Goal: Task Accomplishment & Management: Complete application form

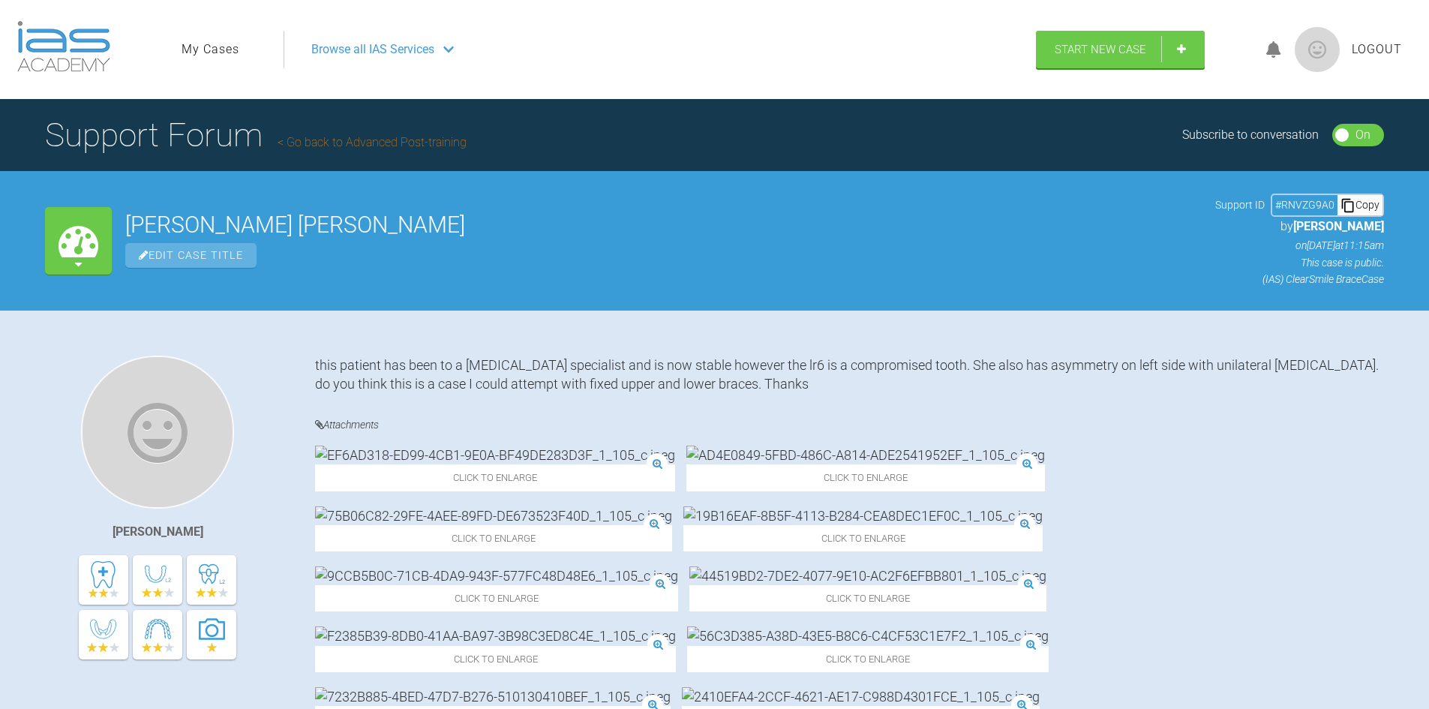
click at [217, 54] on link "My Cases" at bounding box center [210, 49] width 58 height 19
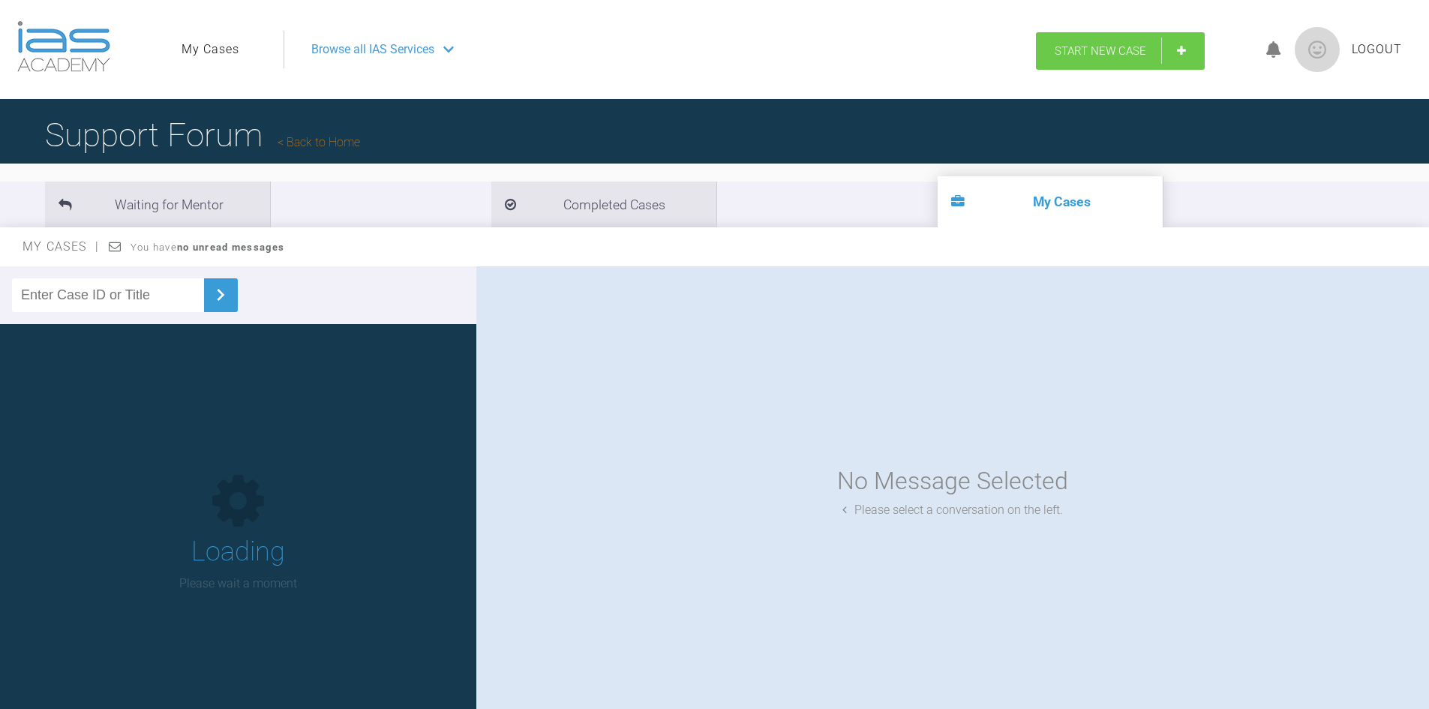
click at [1095, 45] on span "Start New Case" at bounding box center [1099, 50] width 91 height 13
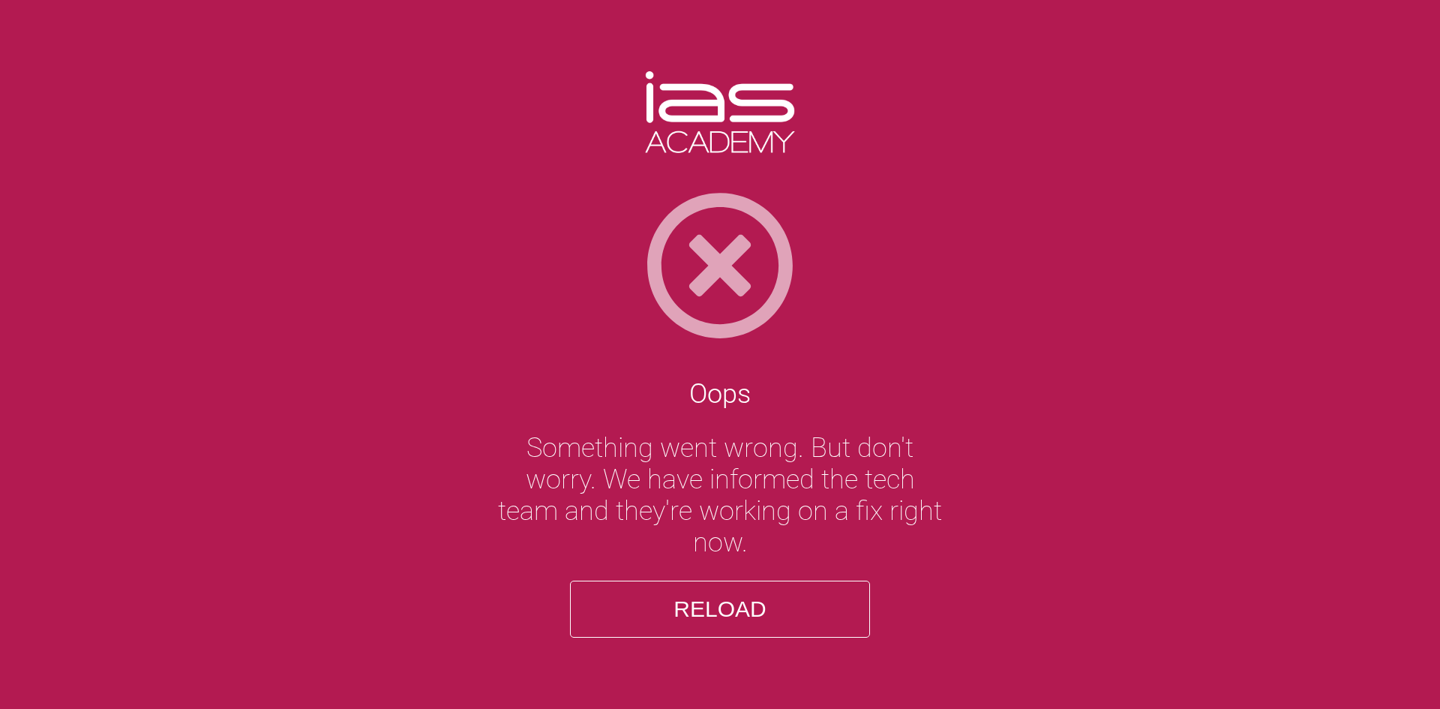
click at [830, 607] on button "Reload" at bounding box center [720, 608] width 300 height 57
click at [712, 593] on button "Reload" at bounding box center [720, 608] width 300 height 57
click at [712, 594] on button "Reload" at bounding box center [720, 608] width 300 height 57
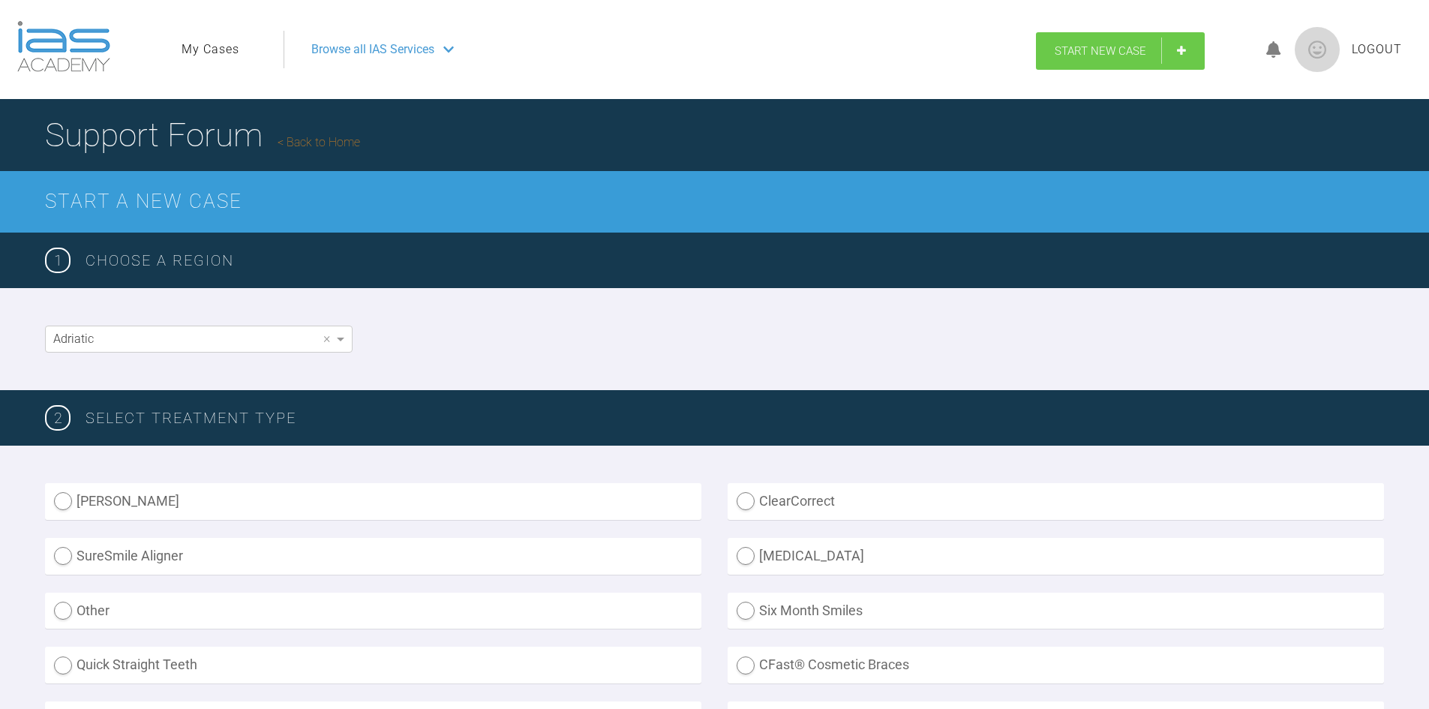
click at [1083, 52] on span "Start New Case" at bounding box center [1099, 50] width 91 height 13
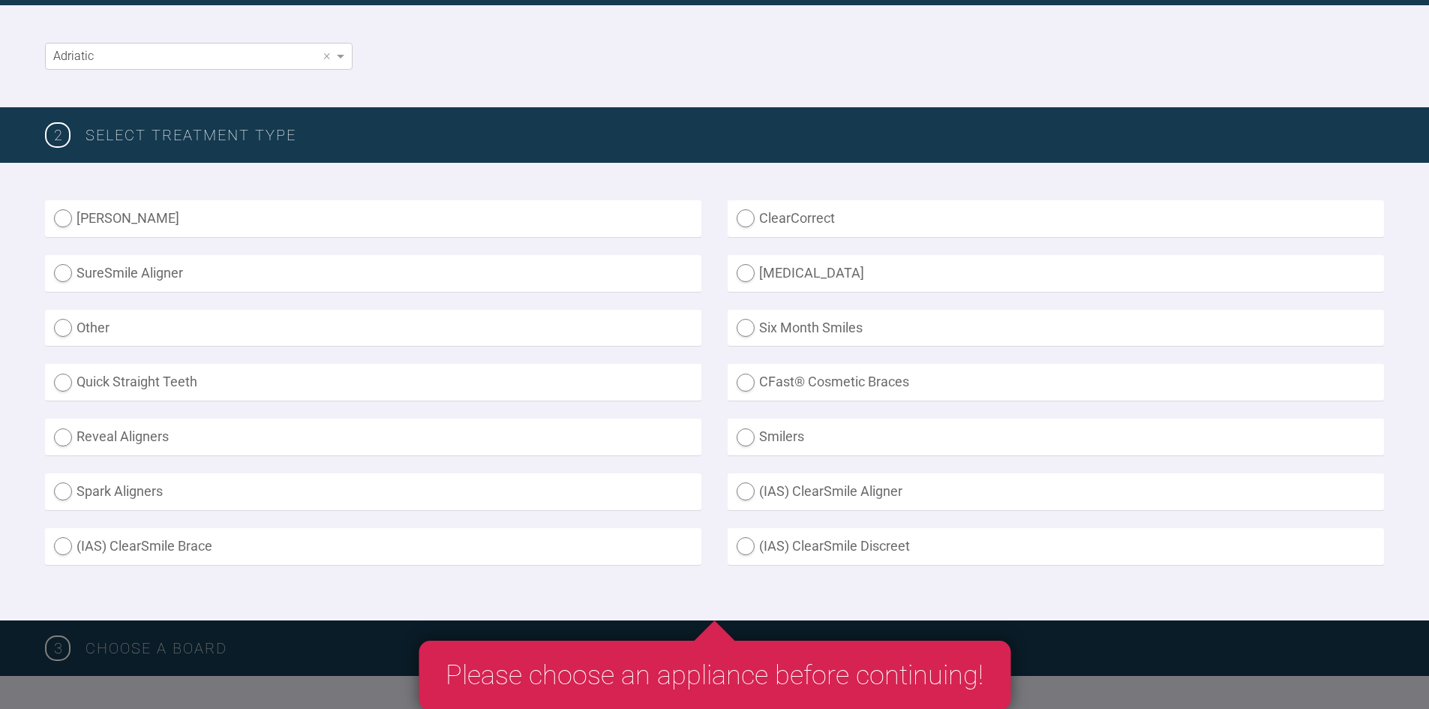
scroll to position [300, 0]
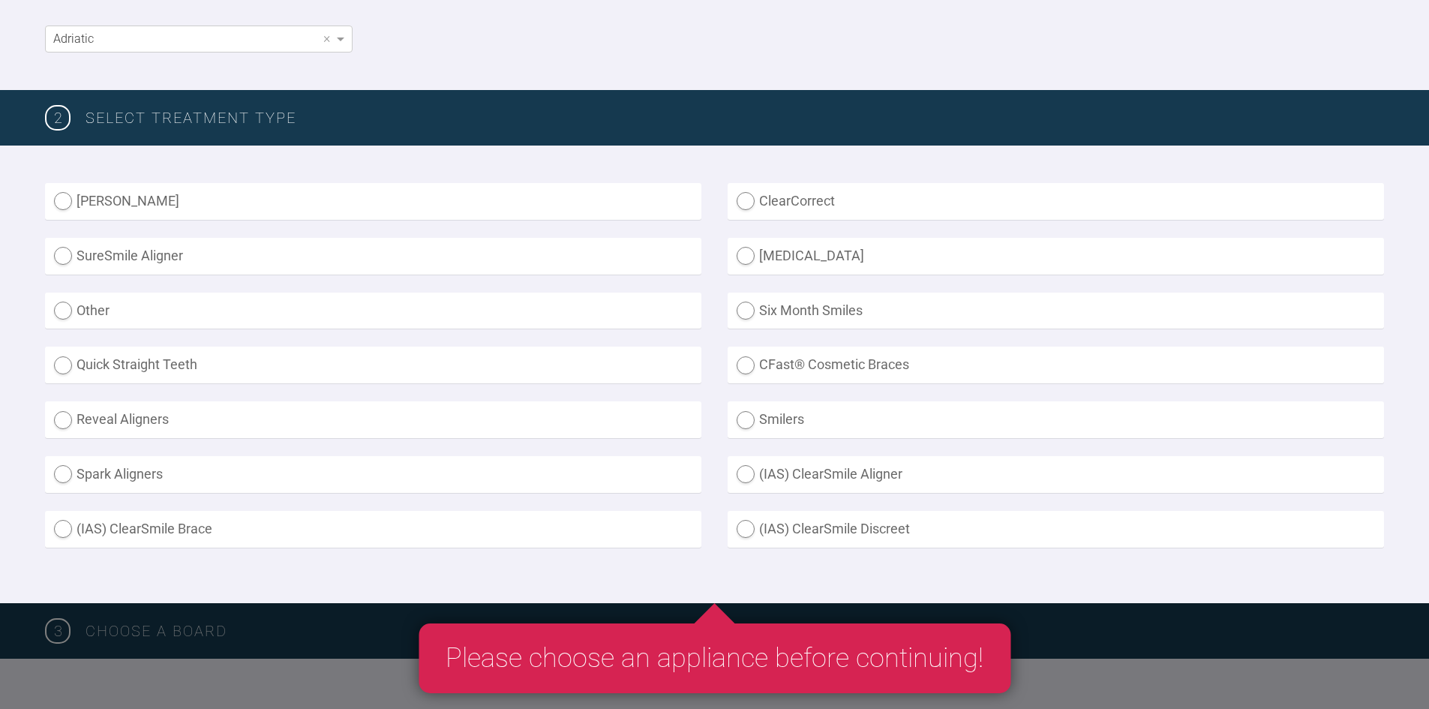
click at [146, 530] on label "(IAS) ClearSmile Brace" at bounding box center [373, 529] width 656 height 37
radio Brace "true"
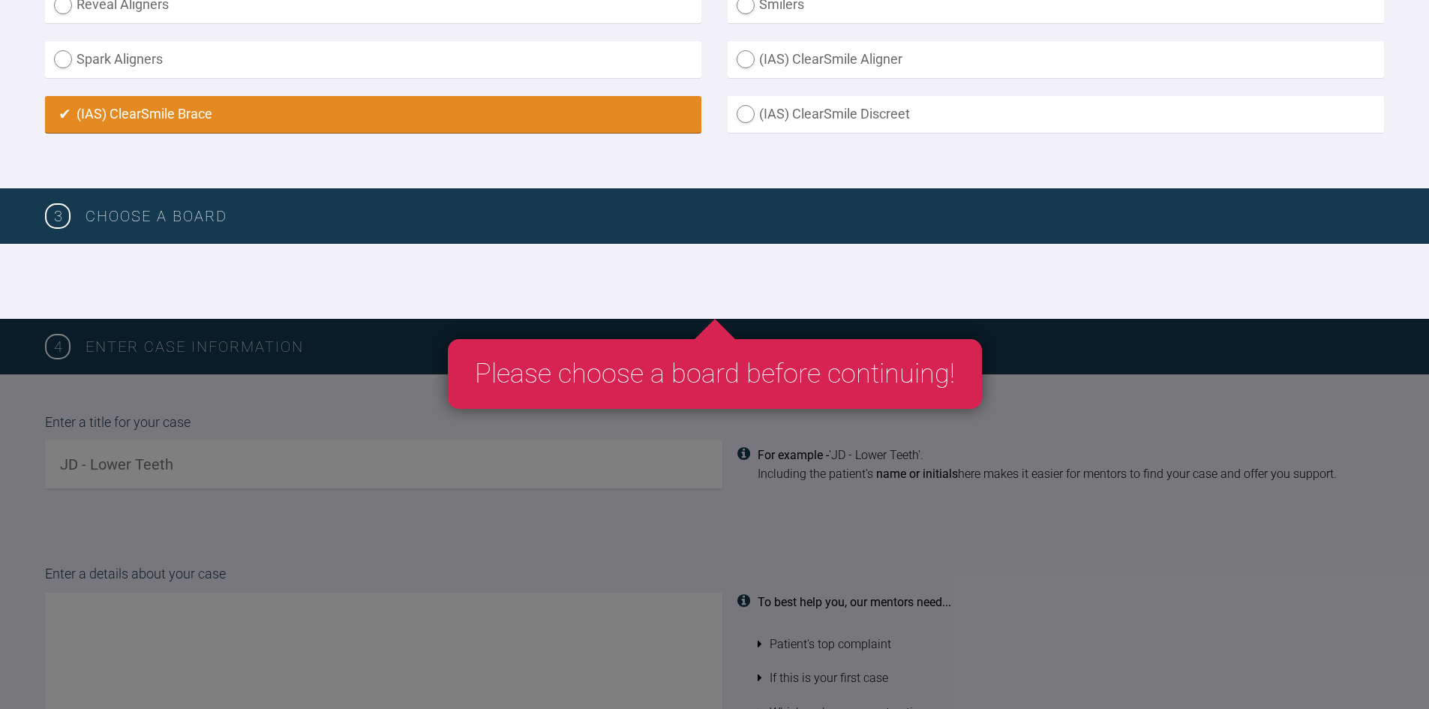
scroll to position [675, 0]
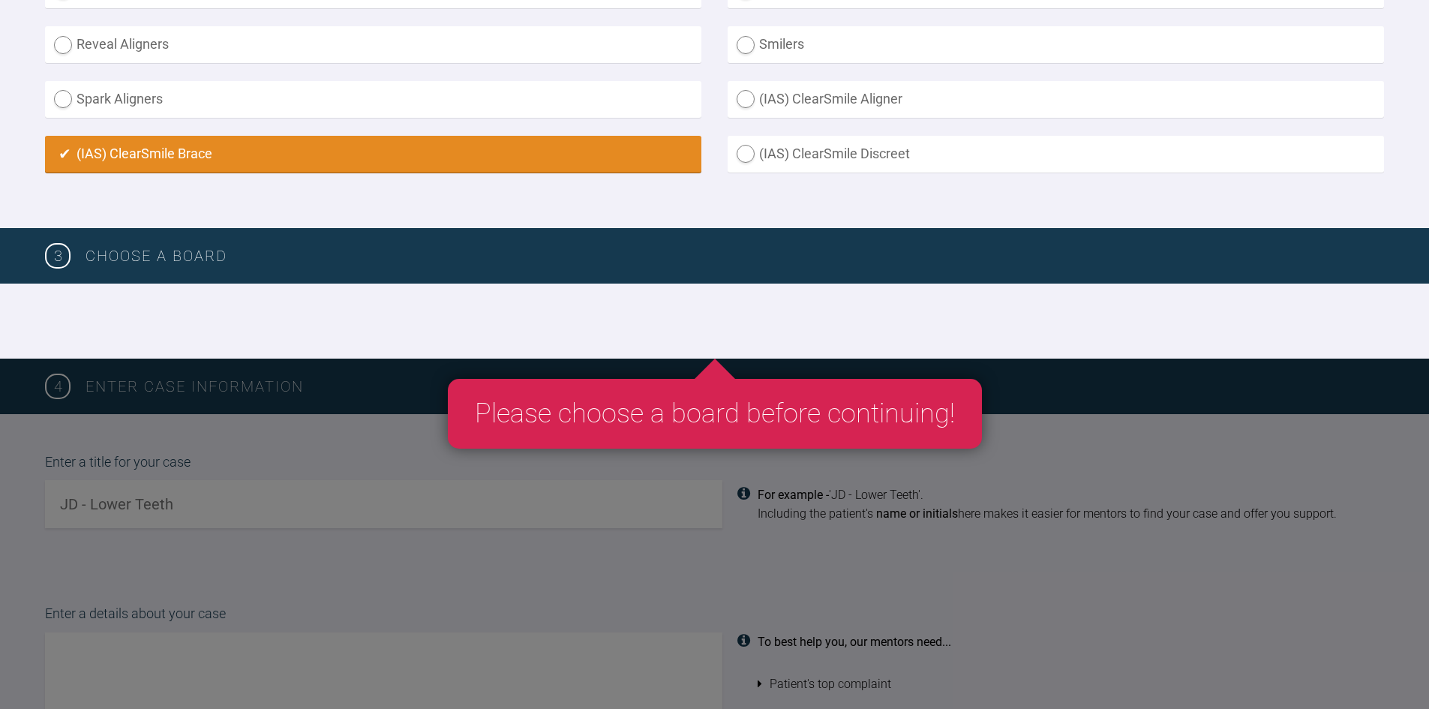
click at [320, 326] on div at bounding box center [714, 320] width 1429 height 75
click at [457, 275] on div "3 Choose a board" at bounding box center [714, 255] width 1429 height 55
click at [176, 265] on h3 "Choose a board" at bounding box center [734, 256] width 1298 height 24
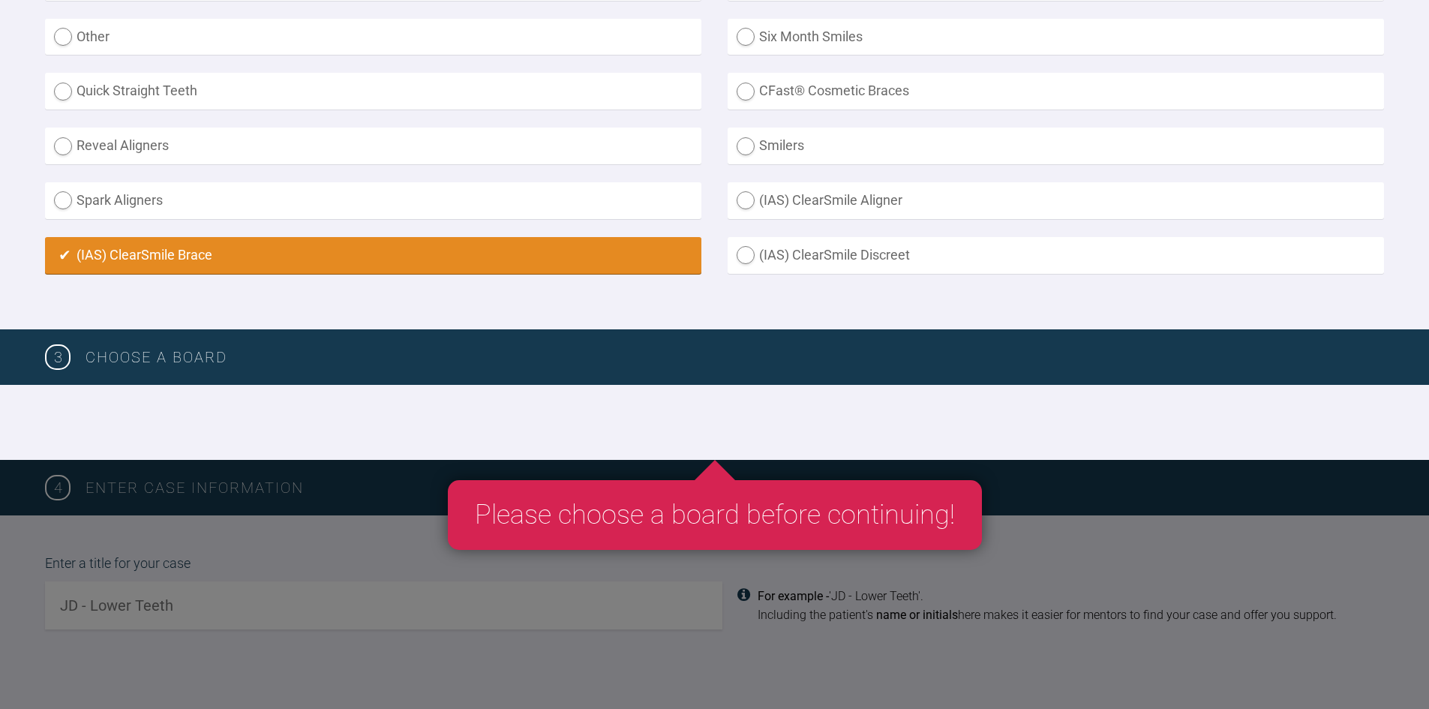
scroll to position [600, 0]
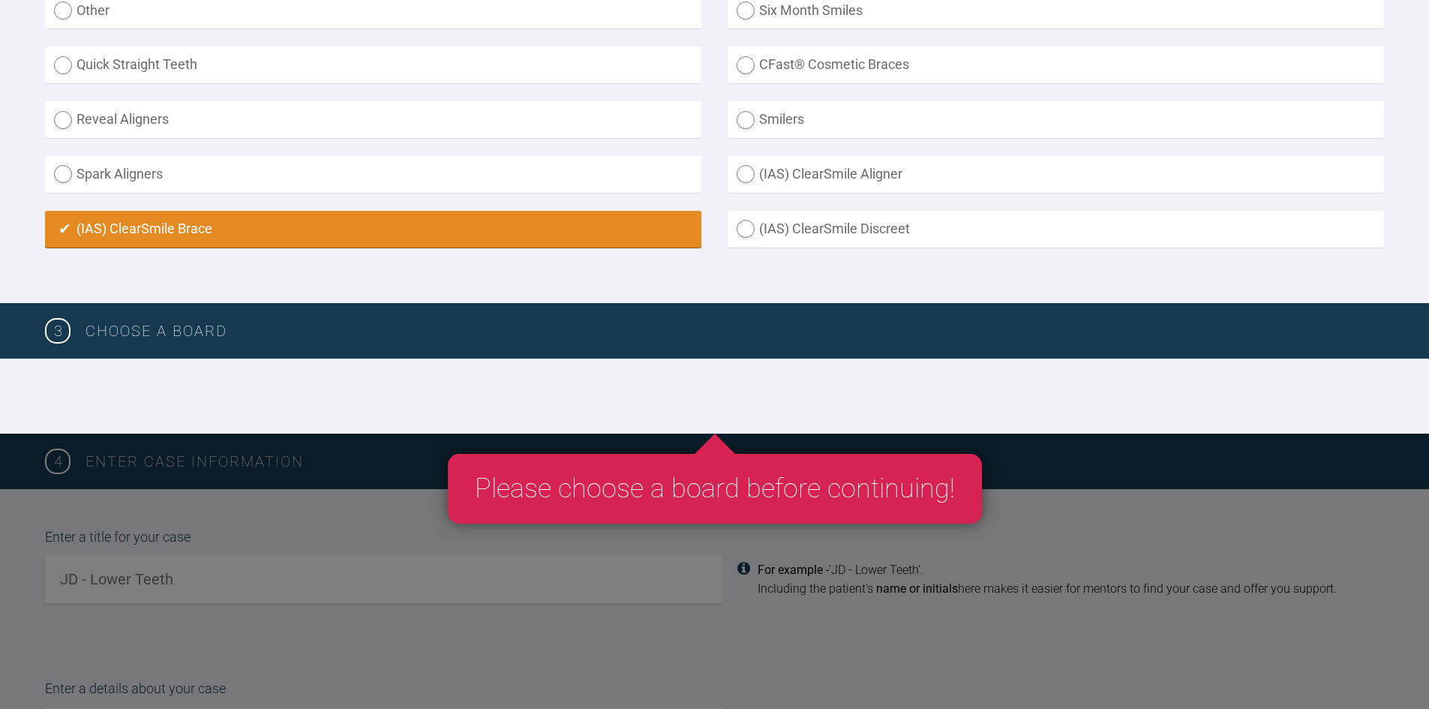
click at [748, 494] on div "Please choose a board before continuing!" at bounding box center [715, 489] width 534 height 70
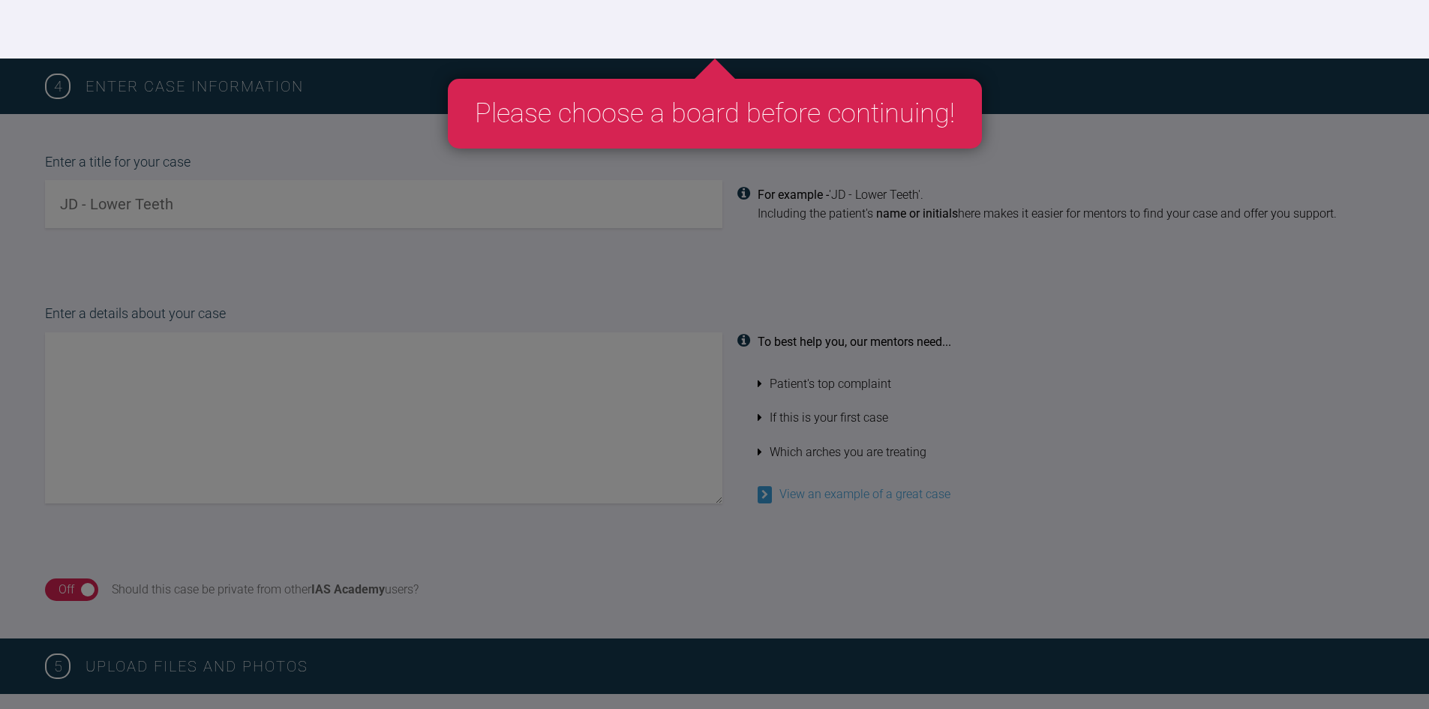
click at [623, 509] on div "Please choose a board before continuing! 4 Enter case information Enter a title…" at bounding box center [714, 585] width 1429 height 1055
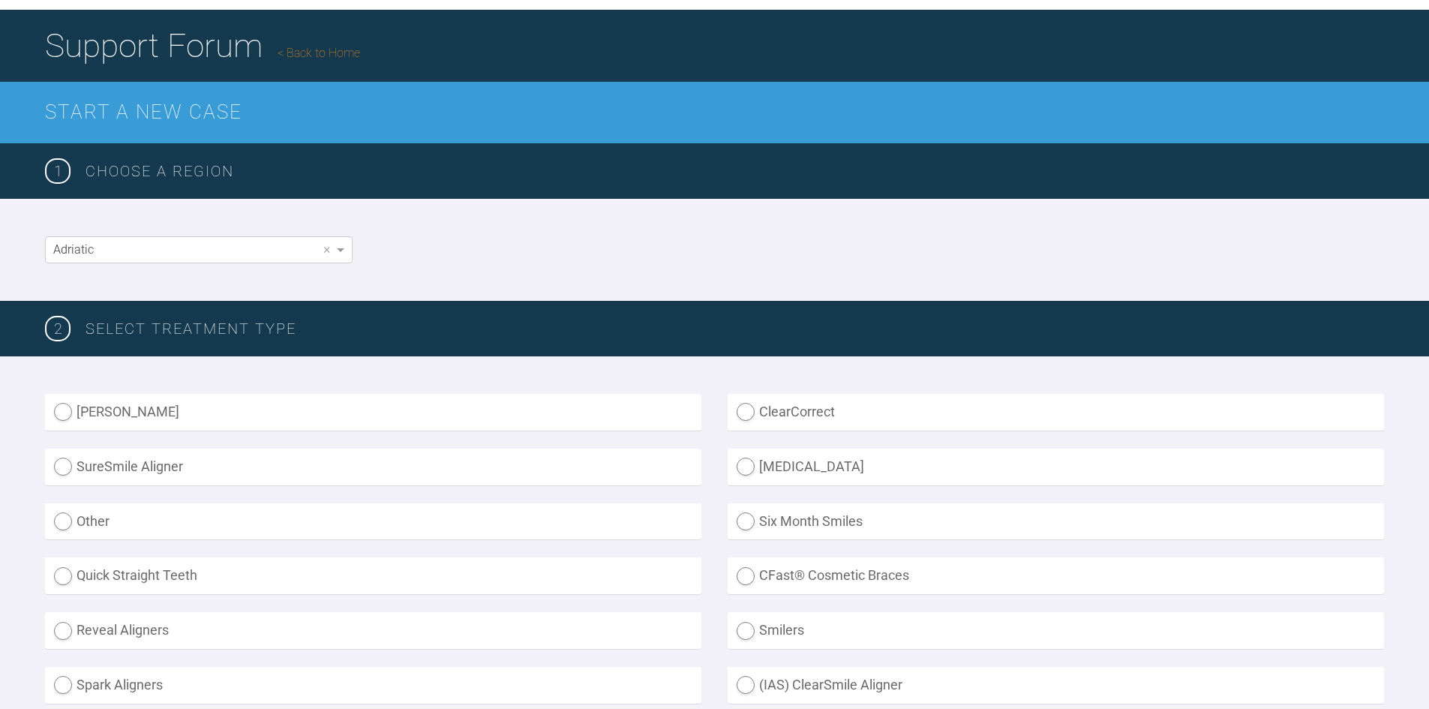
scroll to position [0, 0]
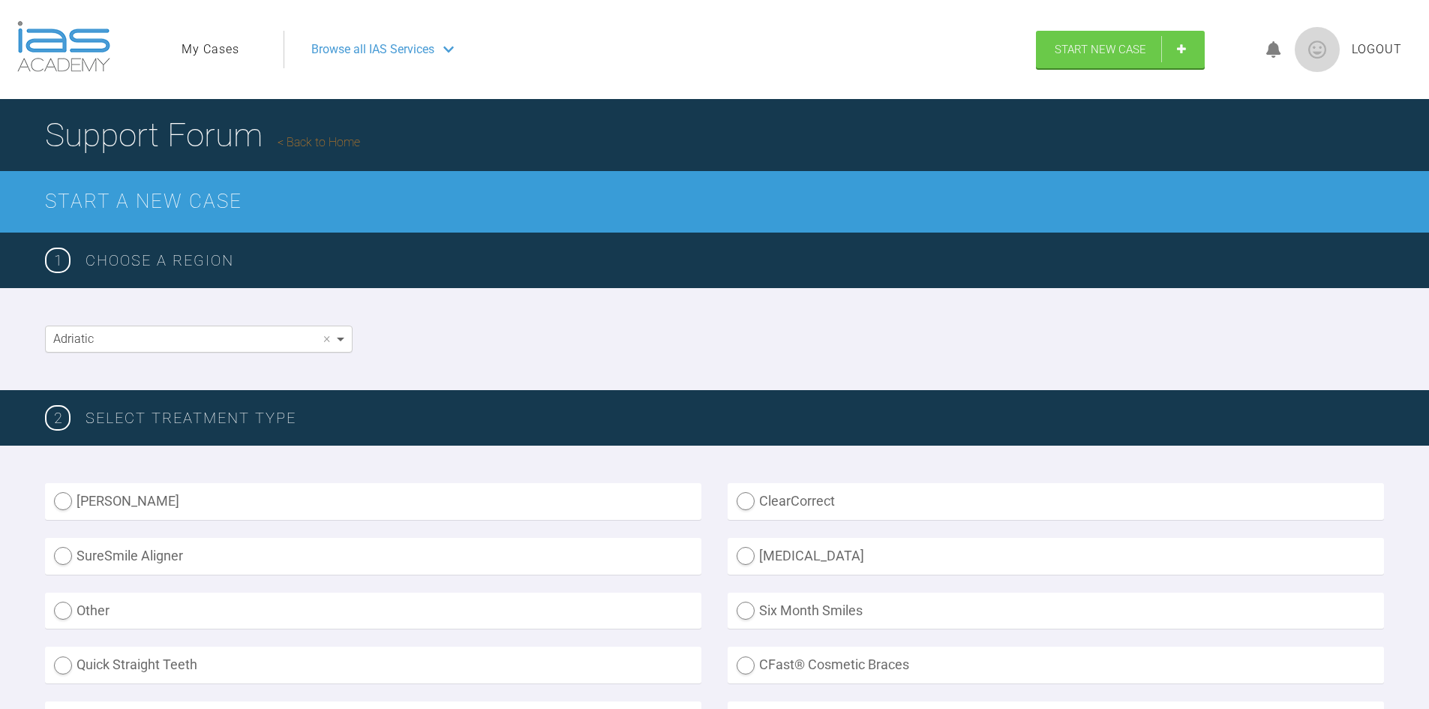
click at [341, 346] on span at bounding box center [342, 338] width 19 height 25
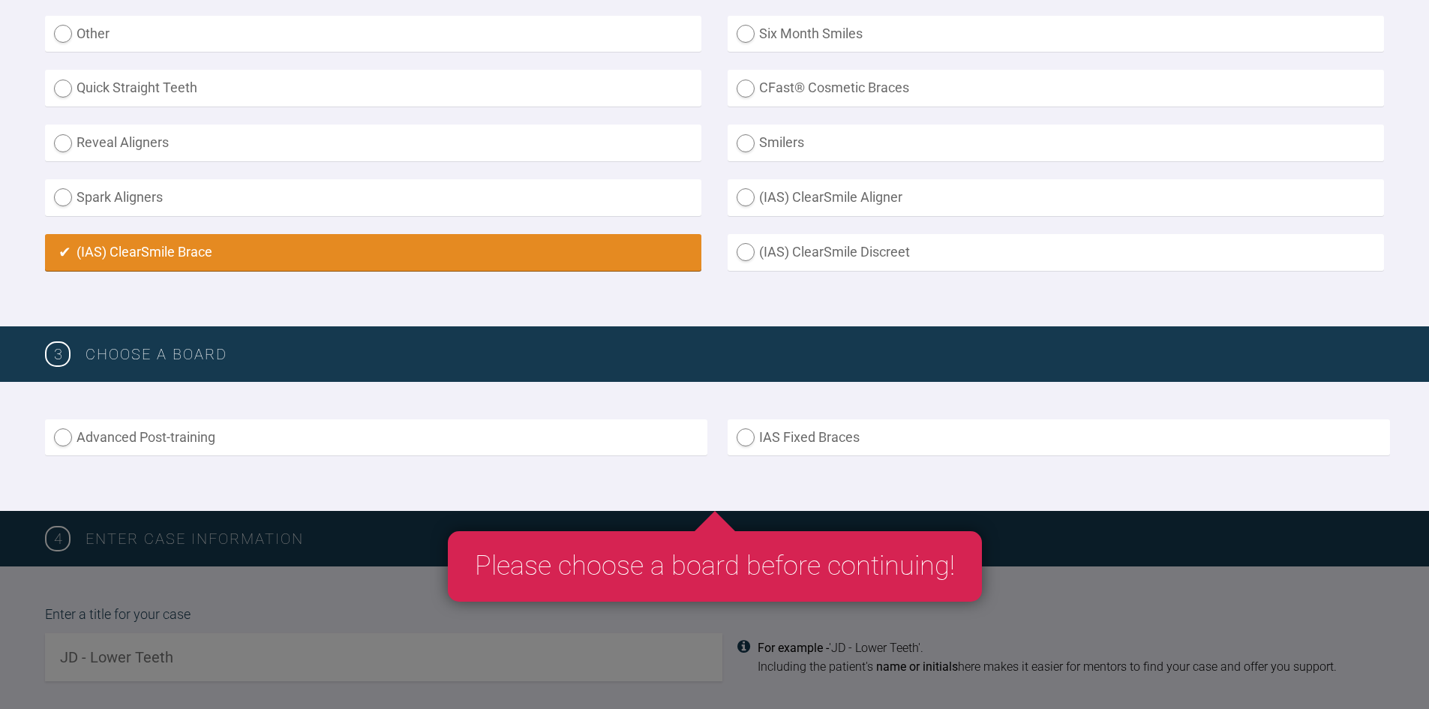
scroll to position [600, 0]
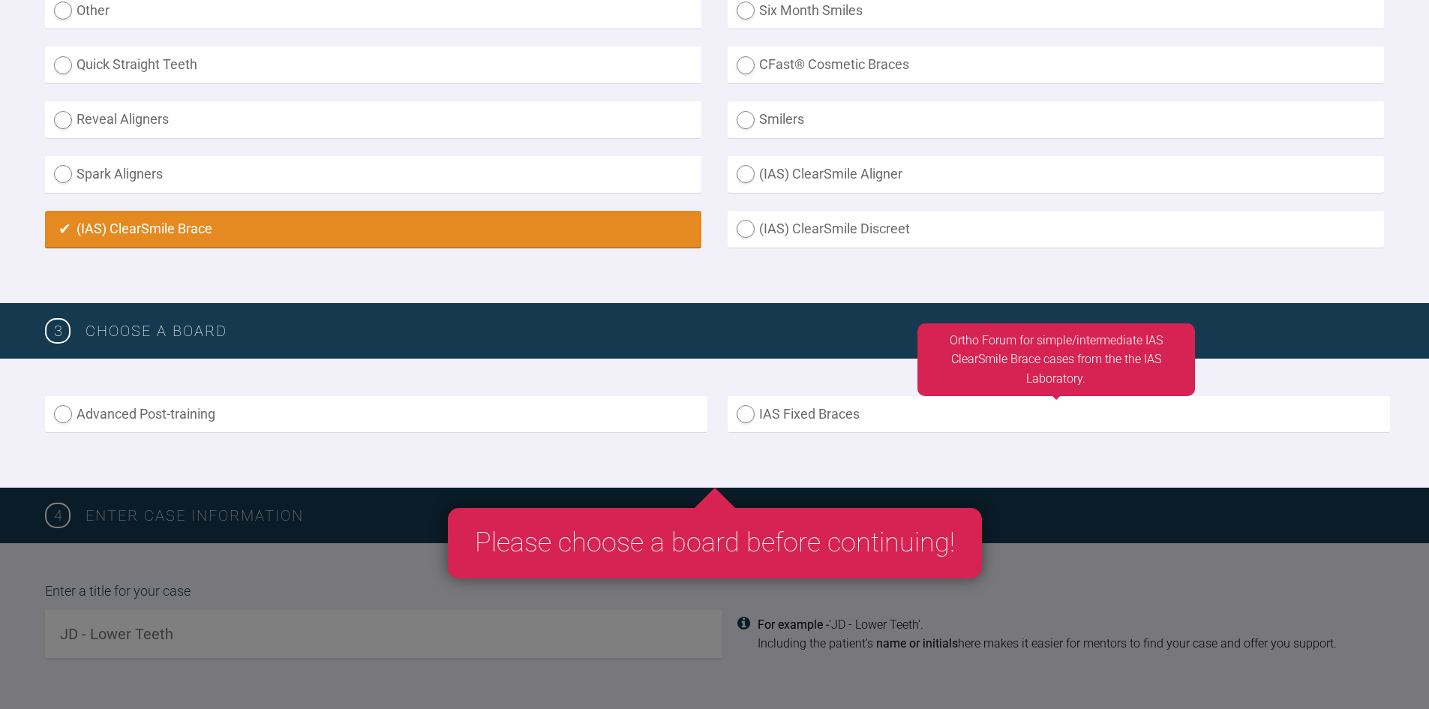
click at [734, 423] on label "IAS Fixed Braces" at bounding box center [1058, 414] width 662 height 37
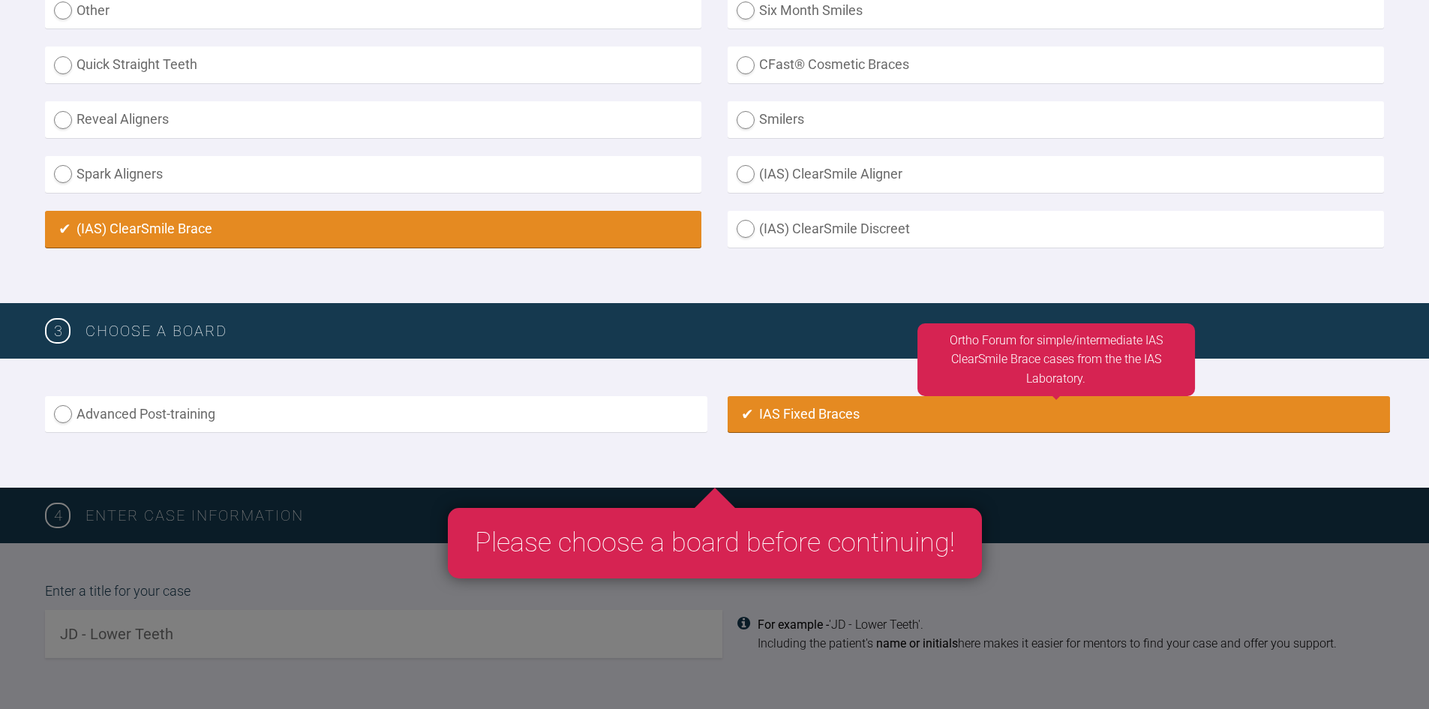
radio input "true"
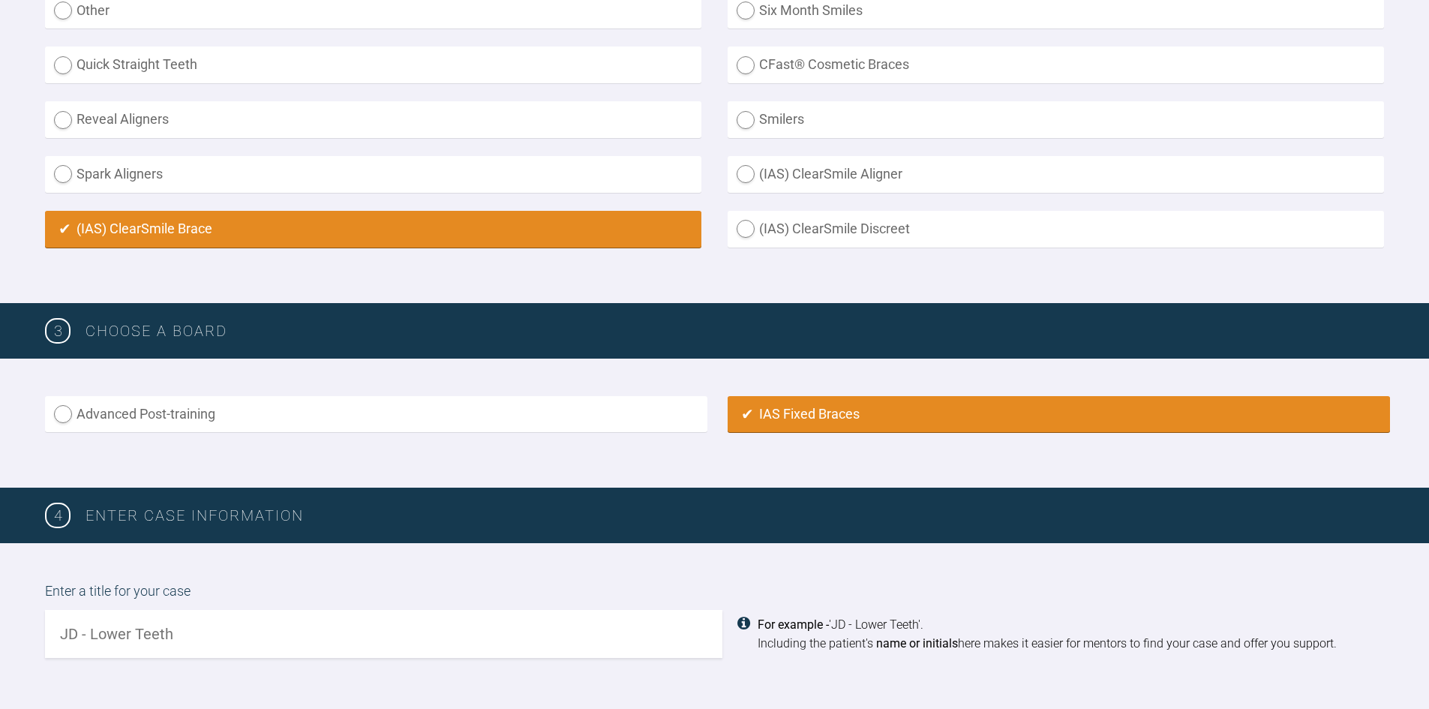
scroll to position [998, 0]
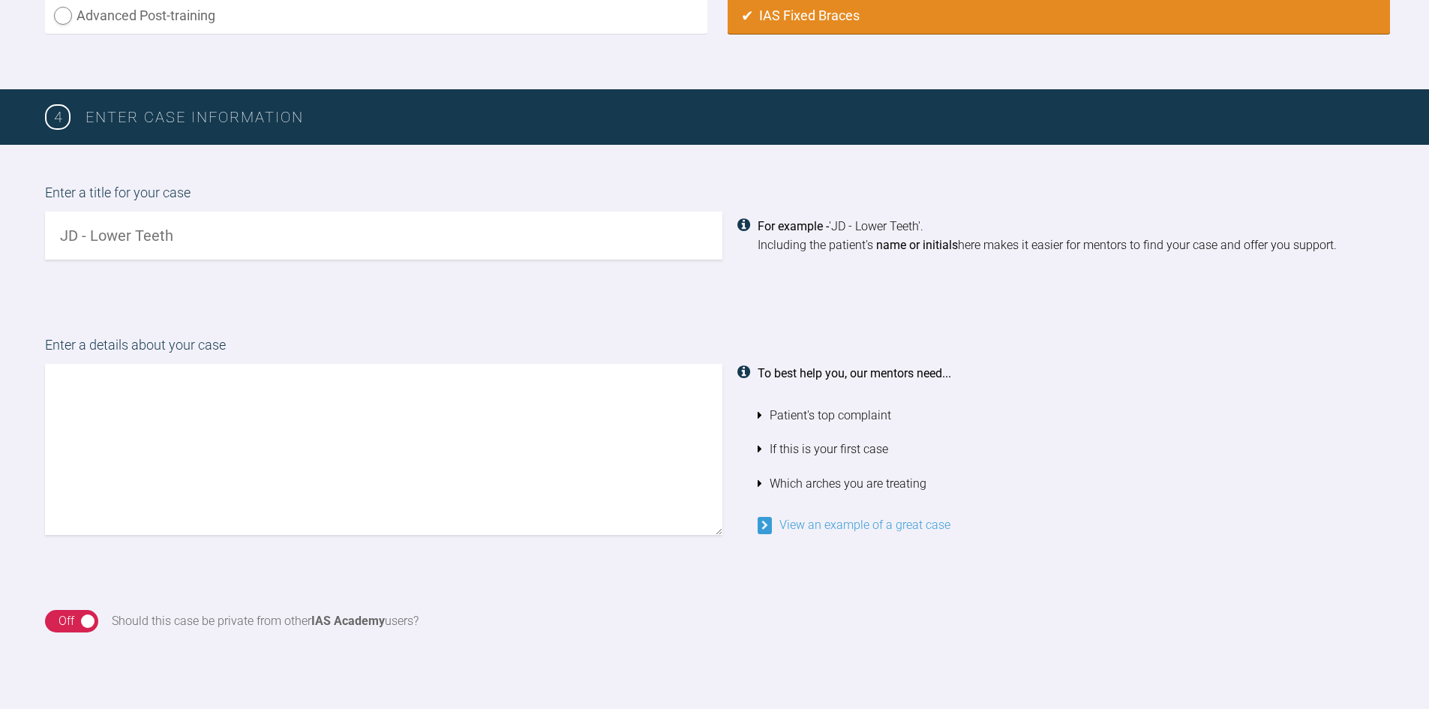
click at [504, 253] on input "text" at bounding box center [383, 235] width 677 height 48
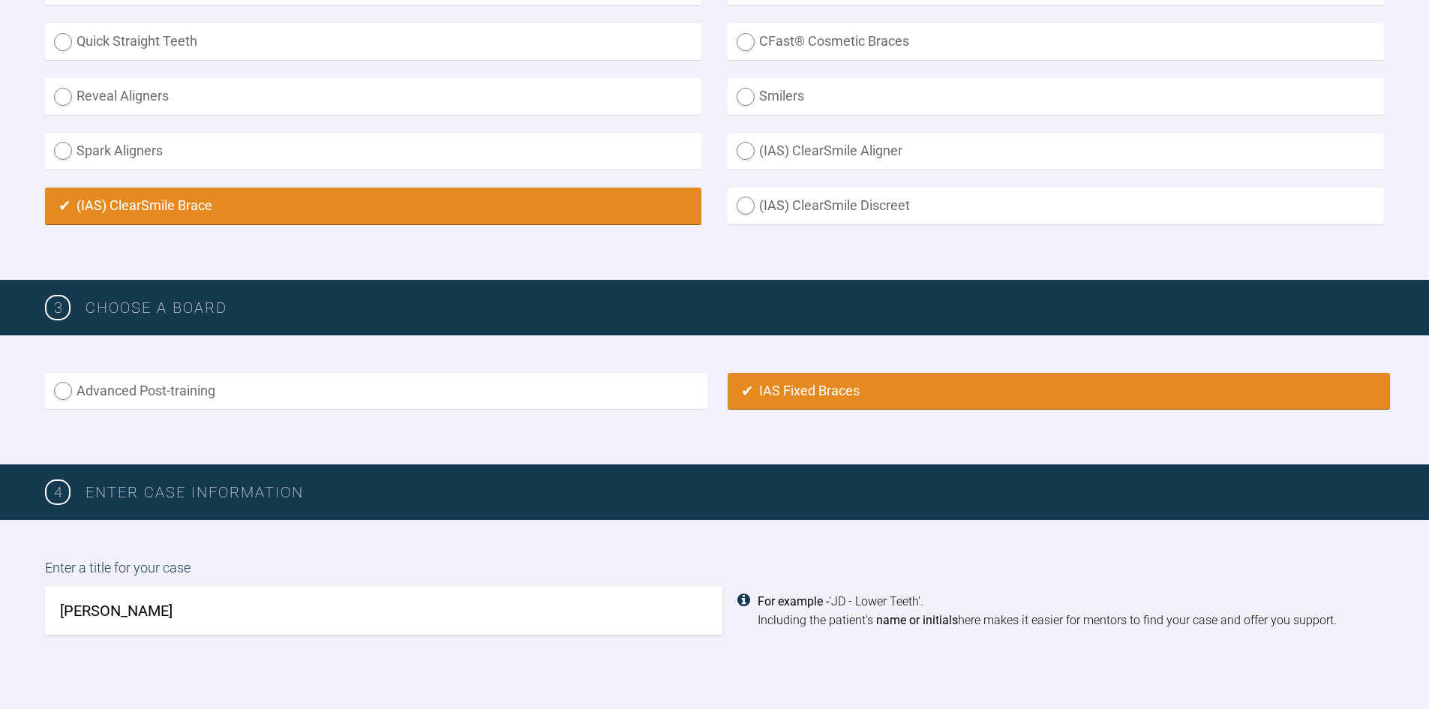
scroll to position [698, 0]
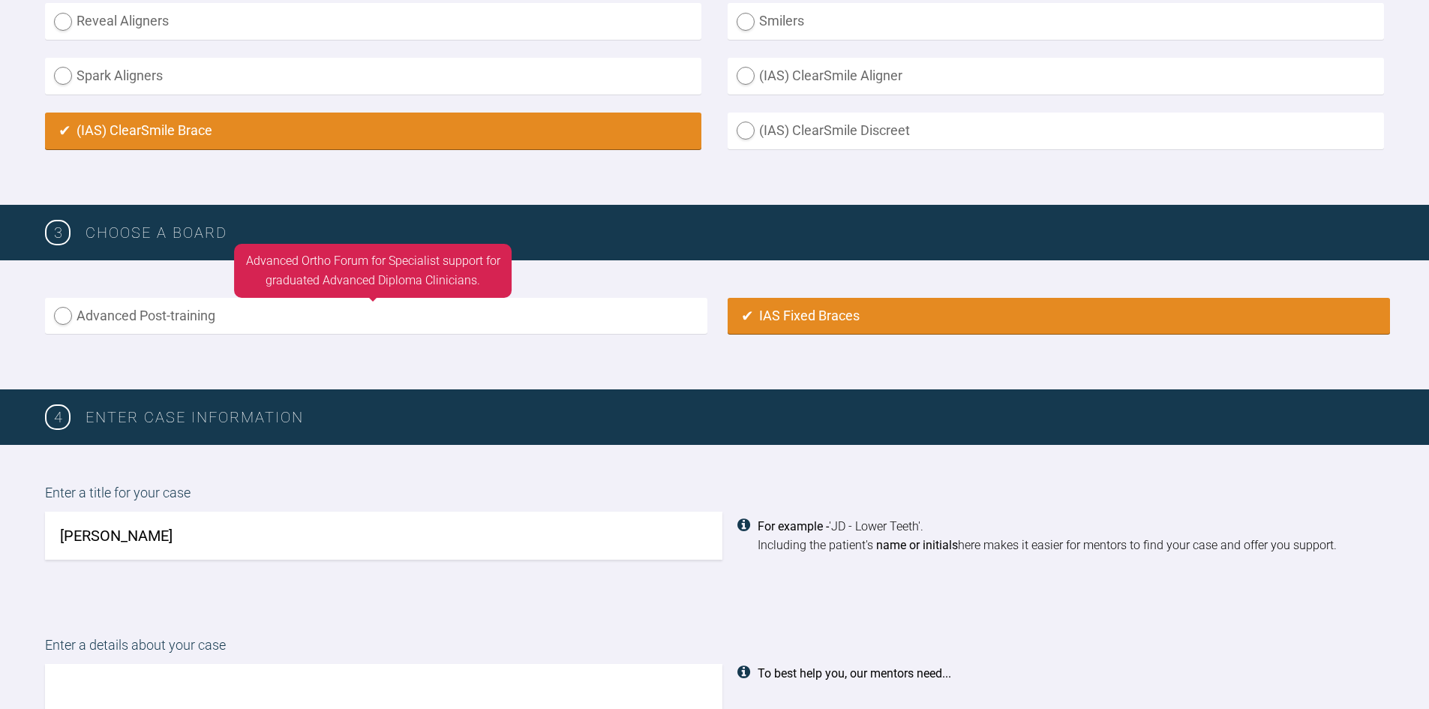
type input "[PERSON_NAME]"
click at [63, 328] on label "Advanced Post-training" at bounding box center [376, 316] width 662 height 37
radio input "true"
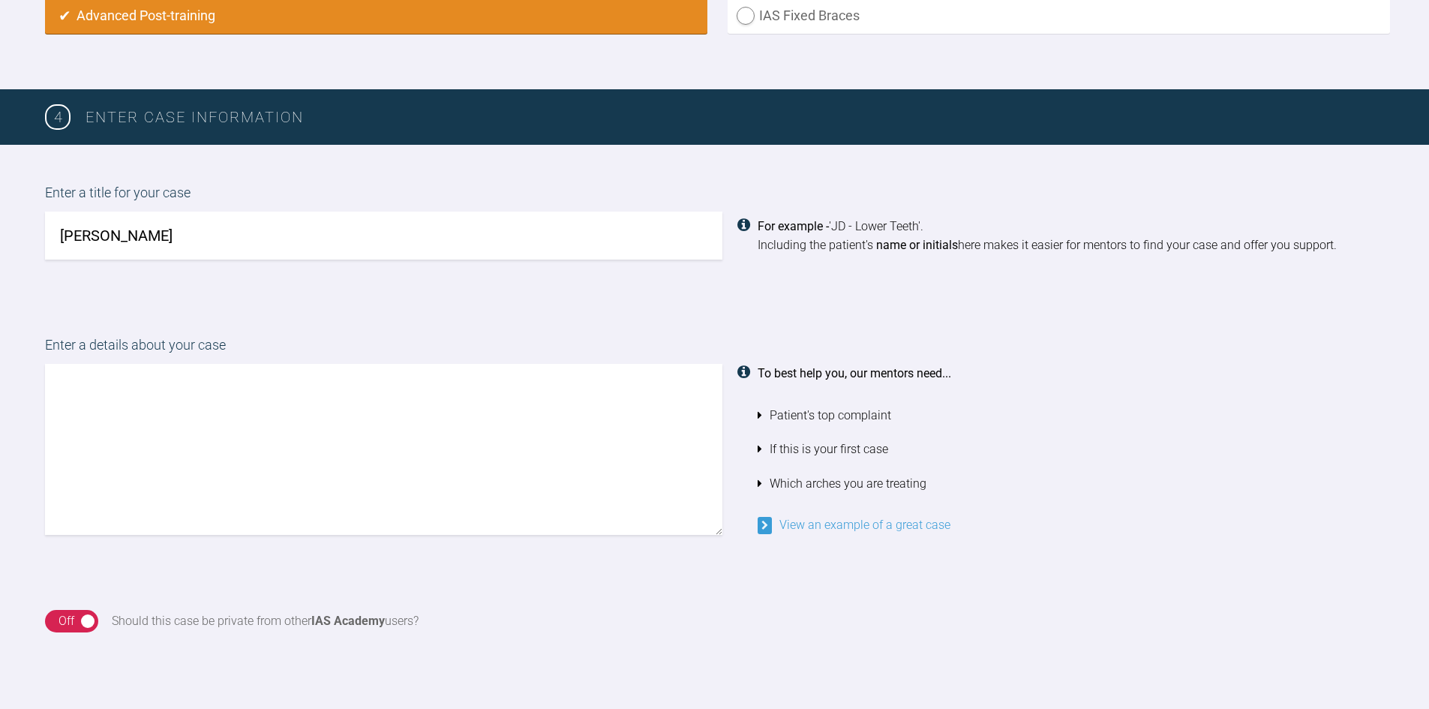
scroll to position [1073, 0]
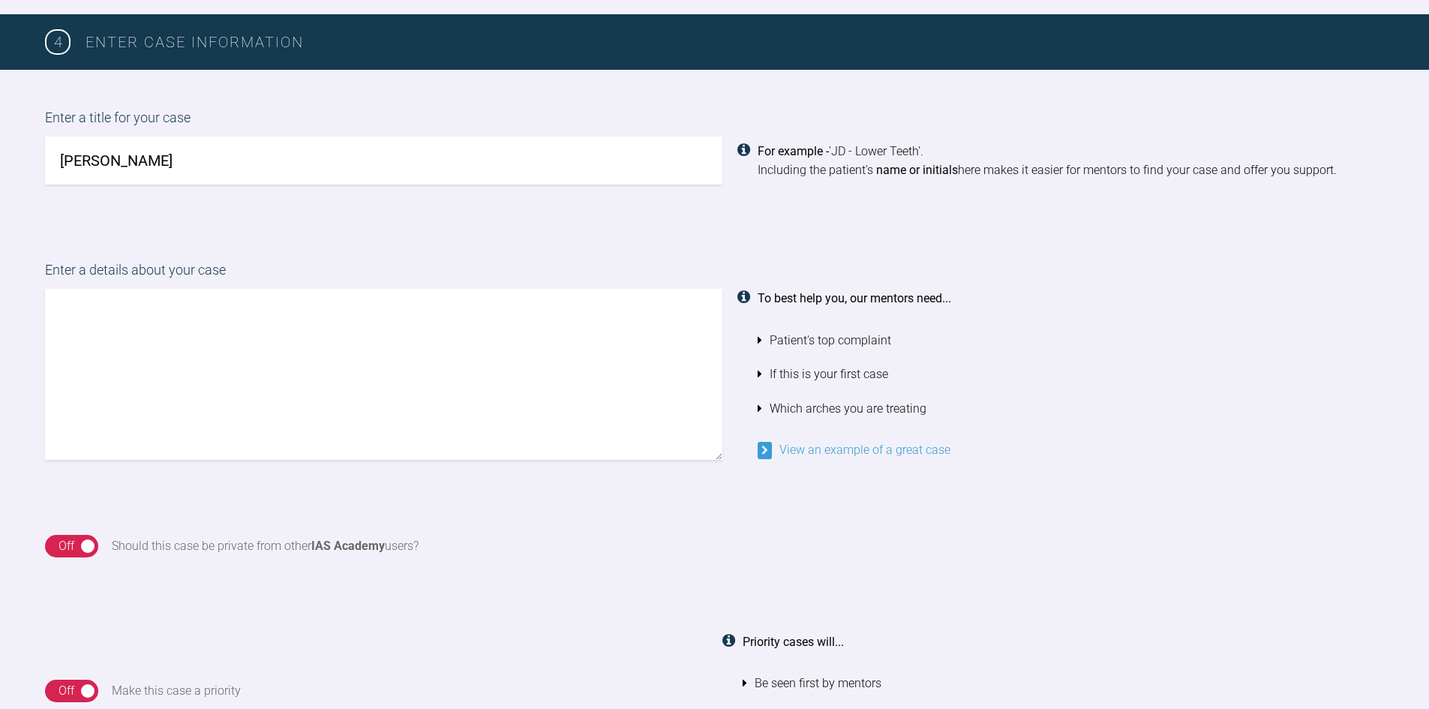
click at [395, 370] on textarea at bounding box center [383, 374] width 677 height 171
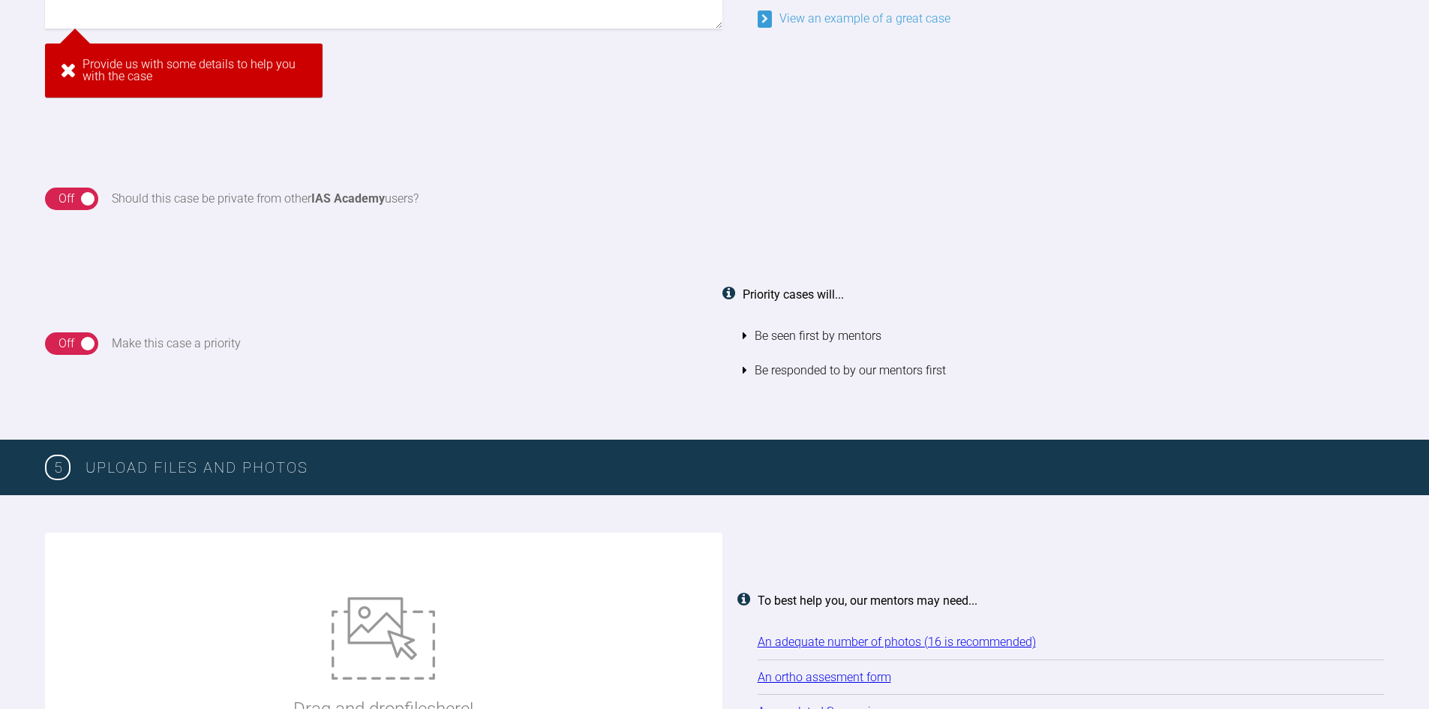
scroll to position [1023, 0]
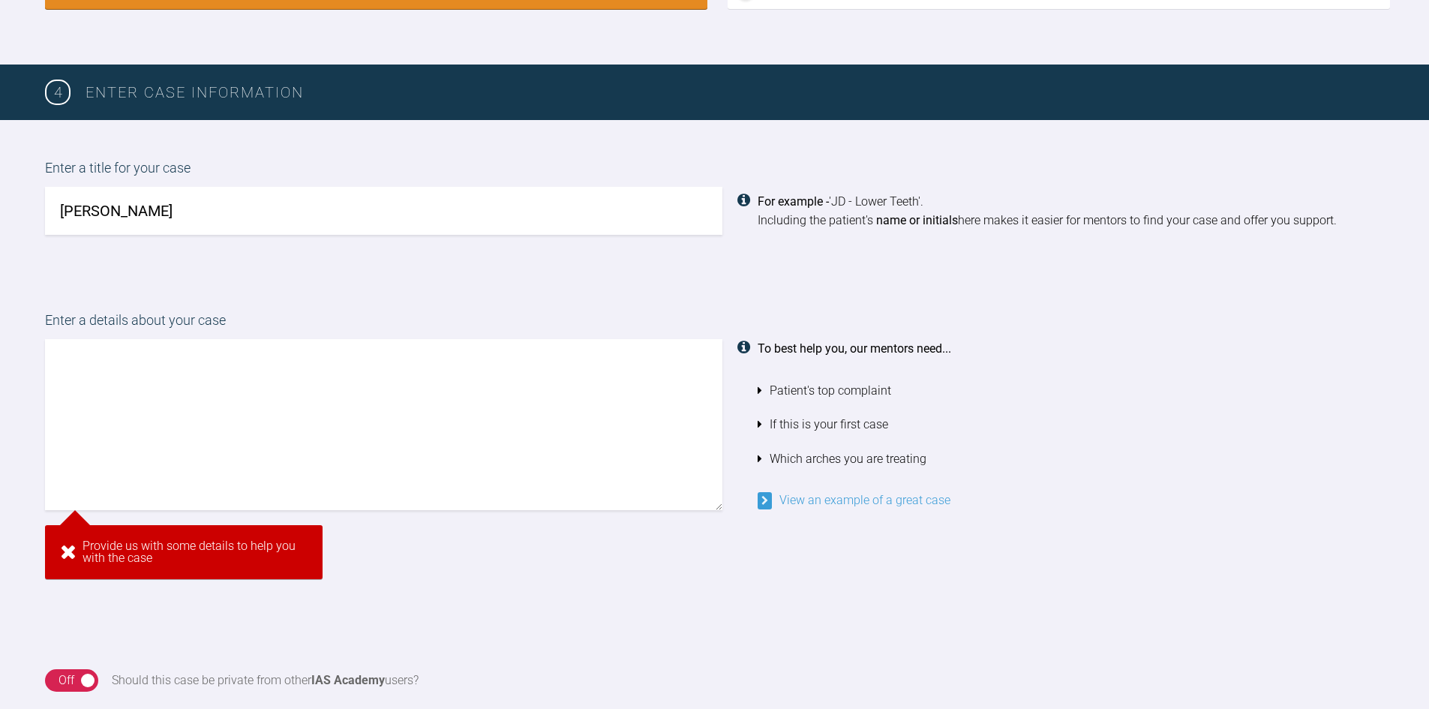
click at [95, 466] on textarea at bounding box center [383, 424] width 677 height 171
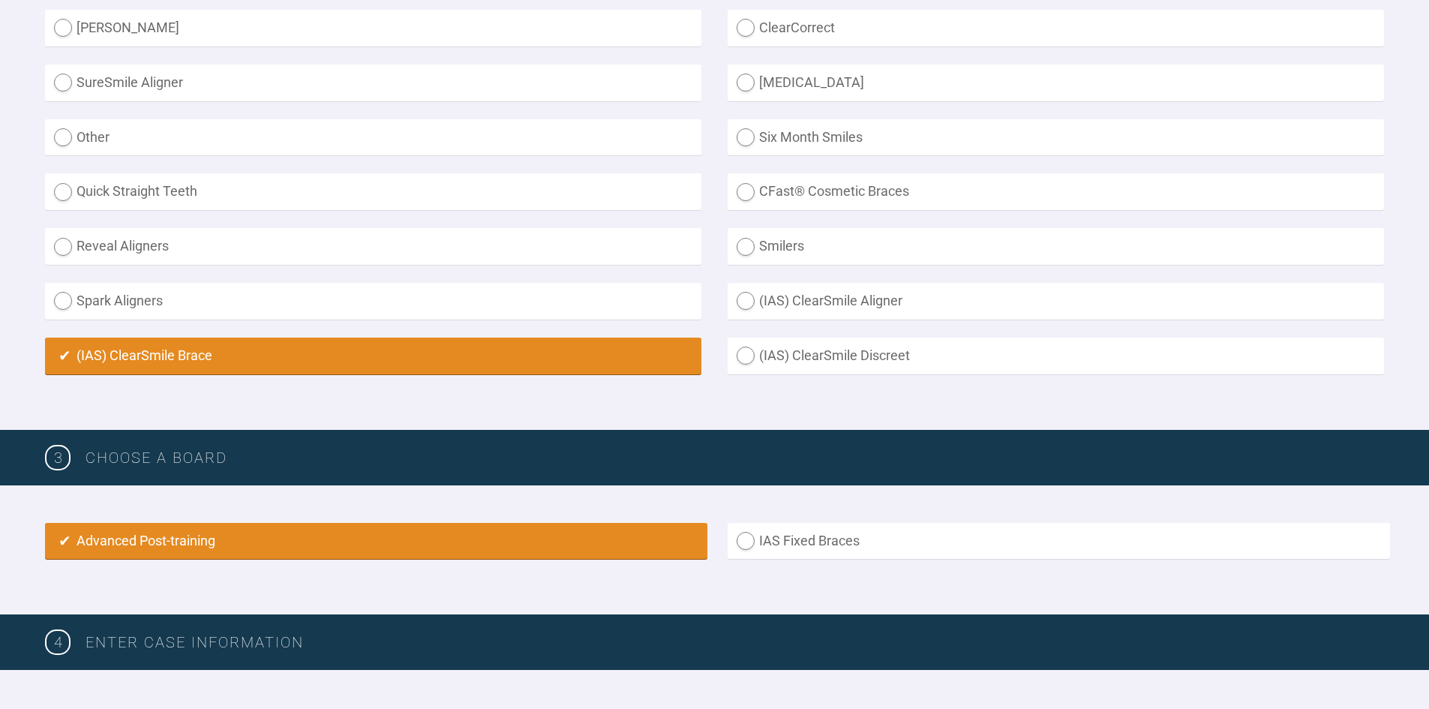
scroll to position [498, 0]
